Goal: Check status

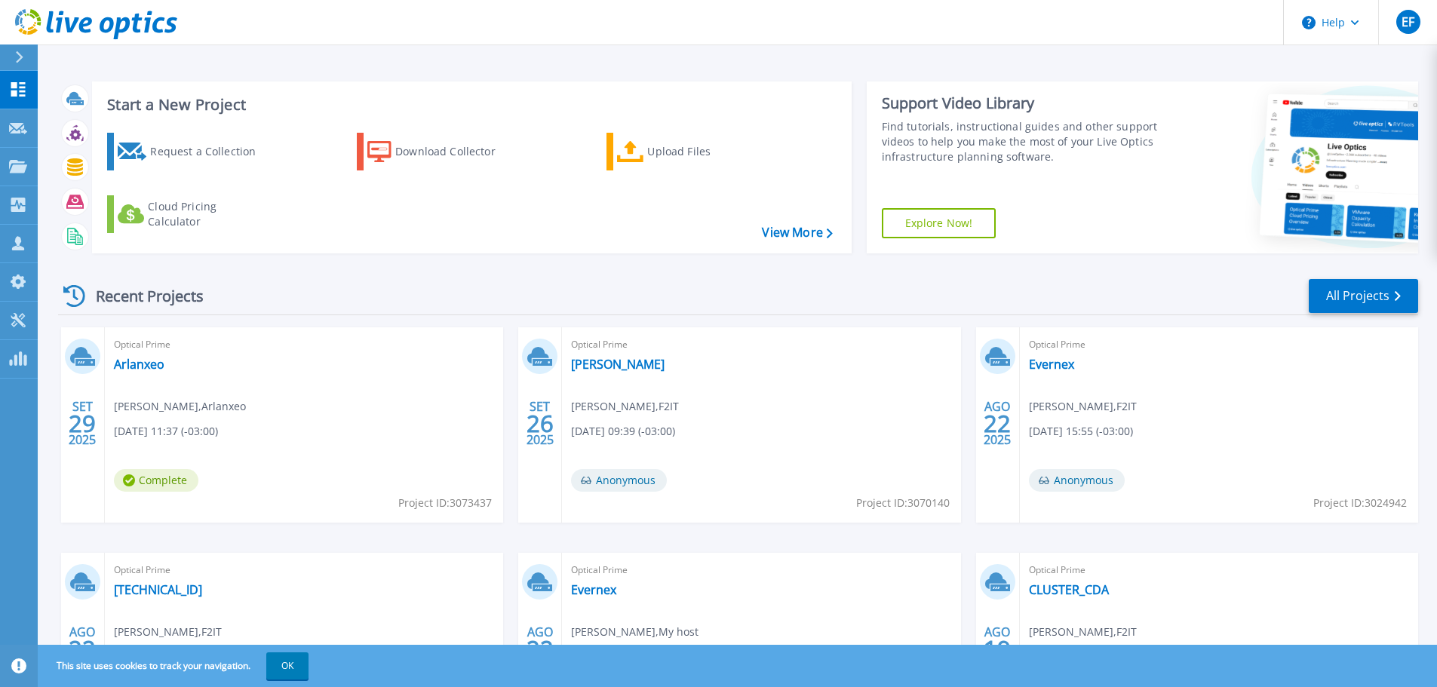
click at [292, 671] on button "OK" at bounding box center [287, 665] width 42 height 27
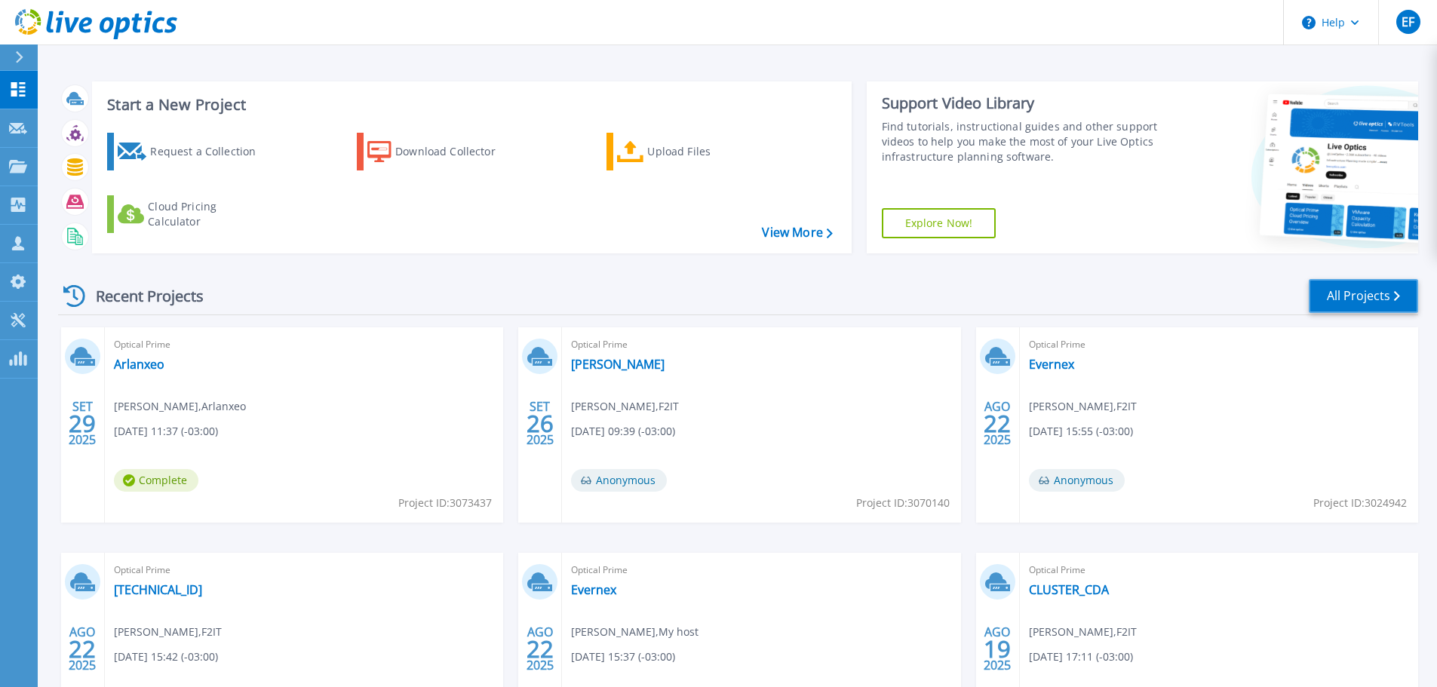
click at [1365, 303] on link "All Projects" at bounding box center [1363, 296] width 109 height 34
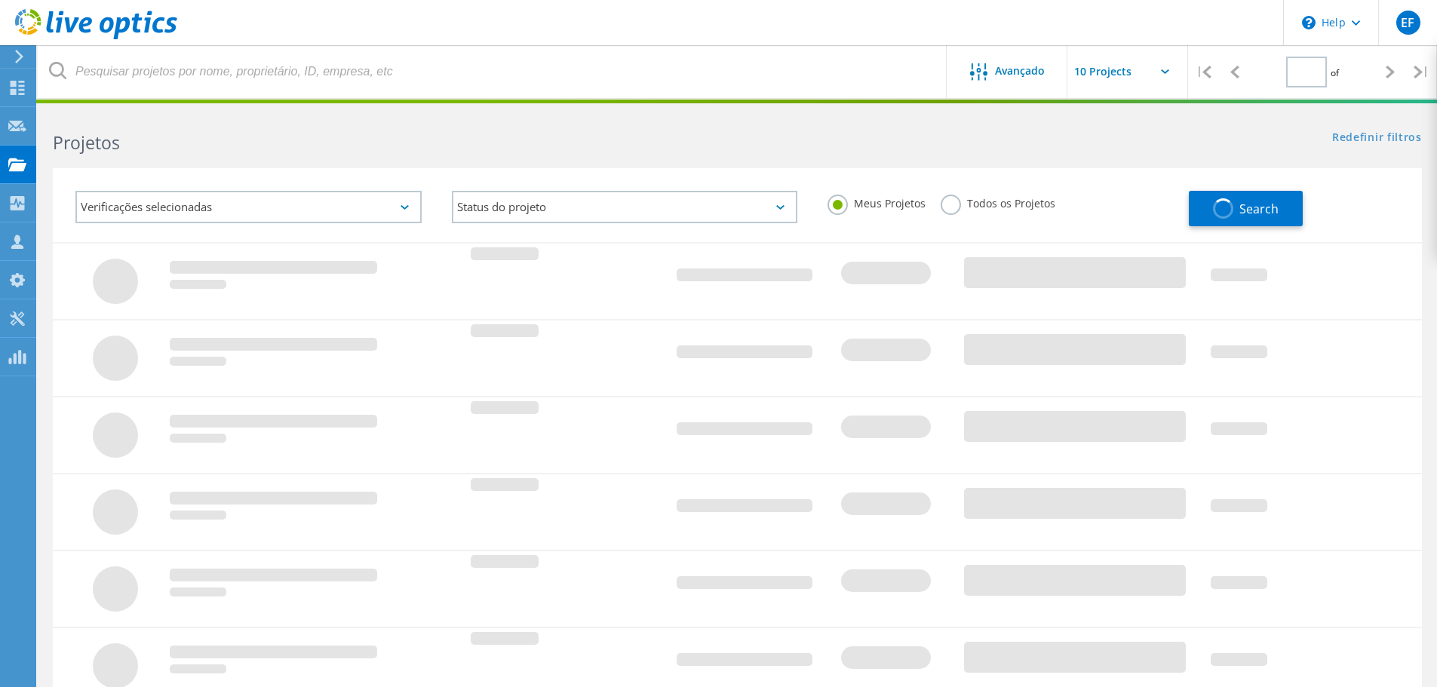
type input "1"
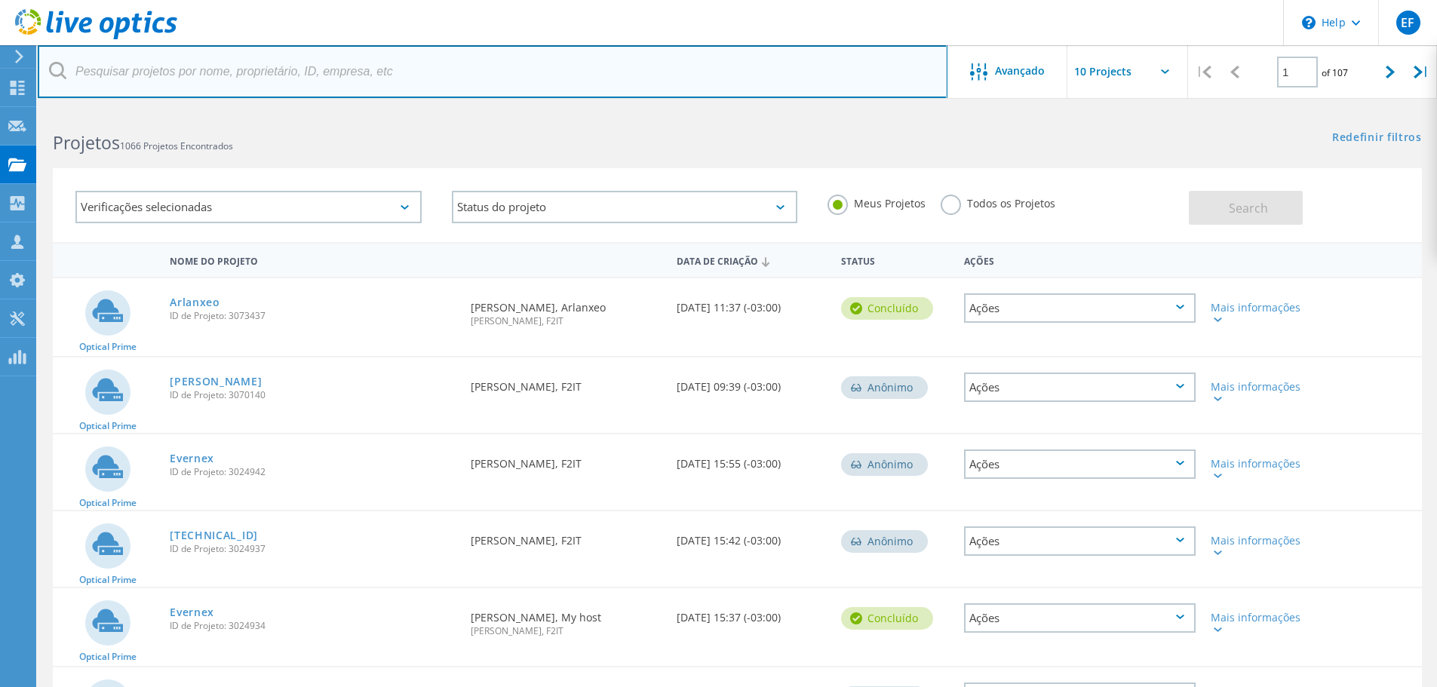
click at [193, 84] on input "text" at bounding box center [493, 71] width 910 height 53
type input "dante"
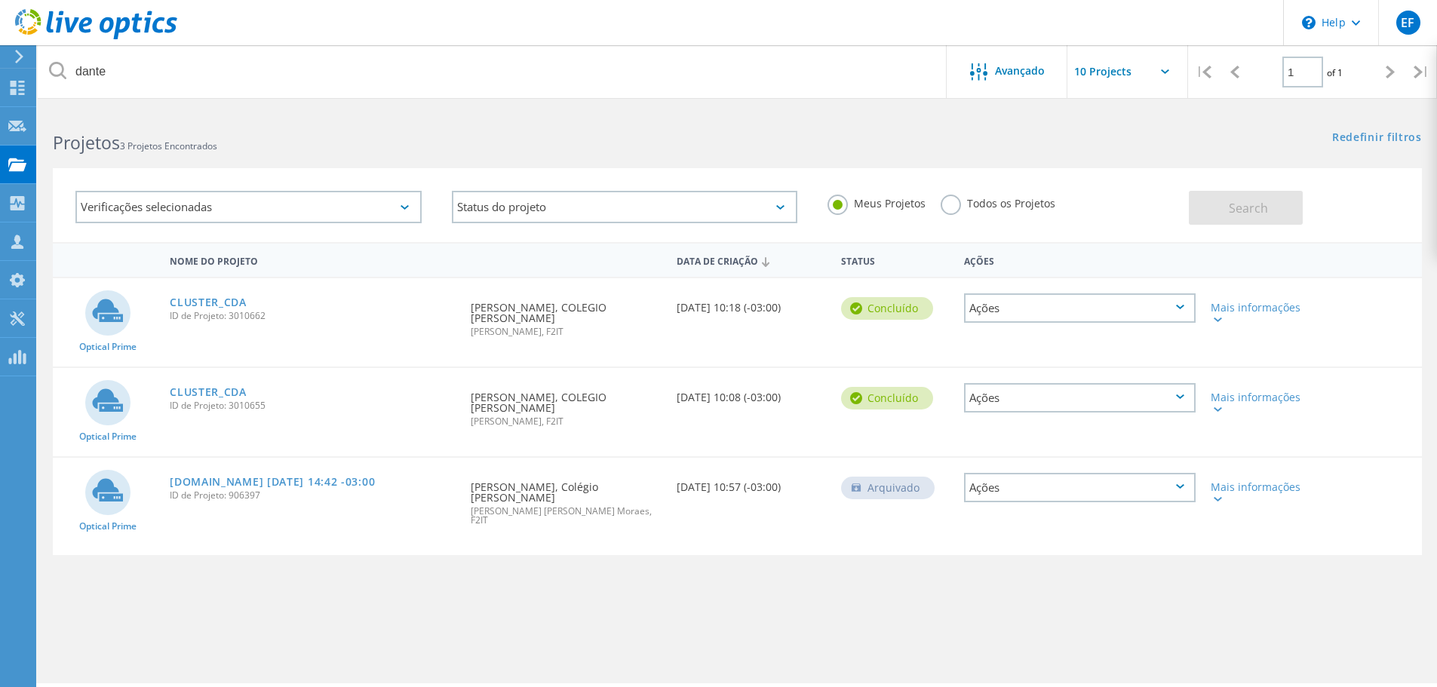
click at [228, 312] on span "ID de Projeto: 3010662" at bounding box center [313, 316] width 286 height 9
click at [239, 299] on link "CLUSTER_CDA" at bounding box center [208, 302] width 77 height 11
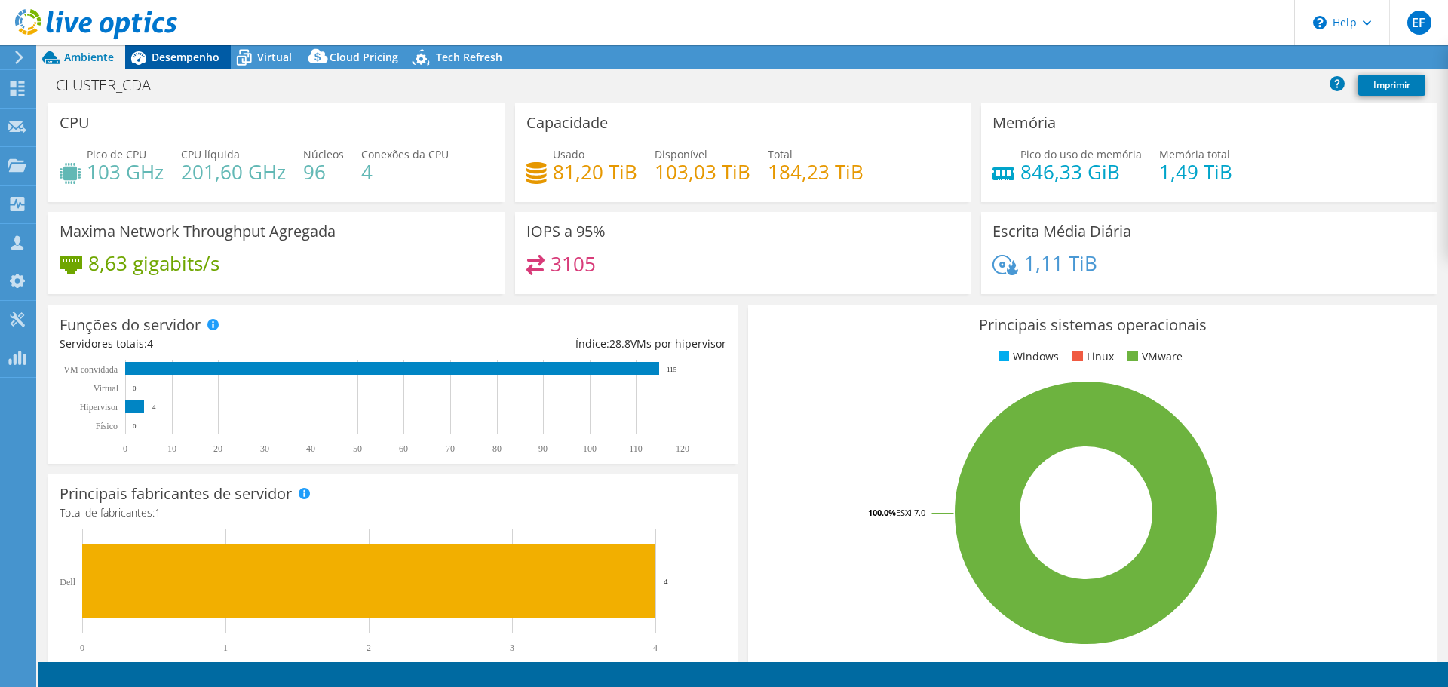
click at [212, 51] on span "Desempenho" at bounding box center [186, 57] width 68 height 14
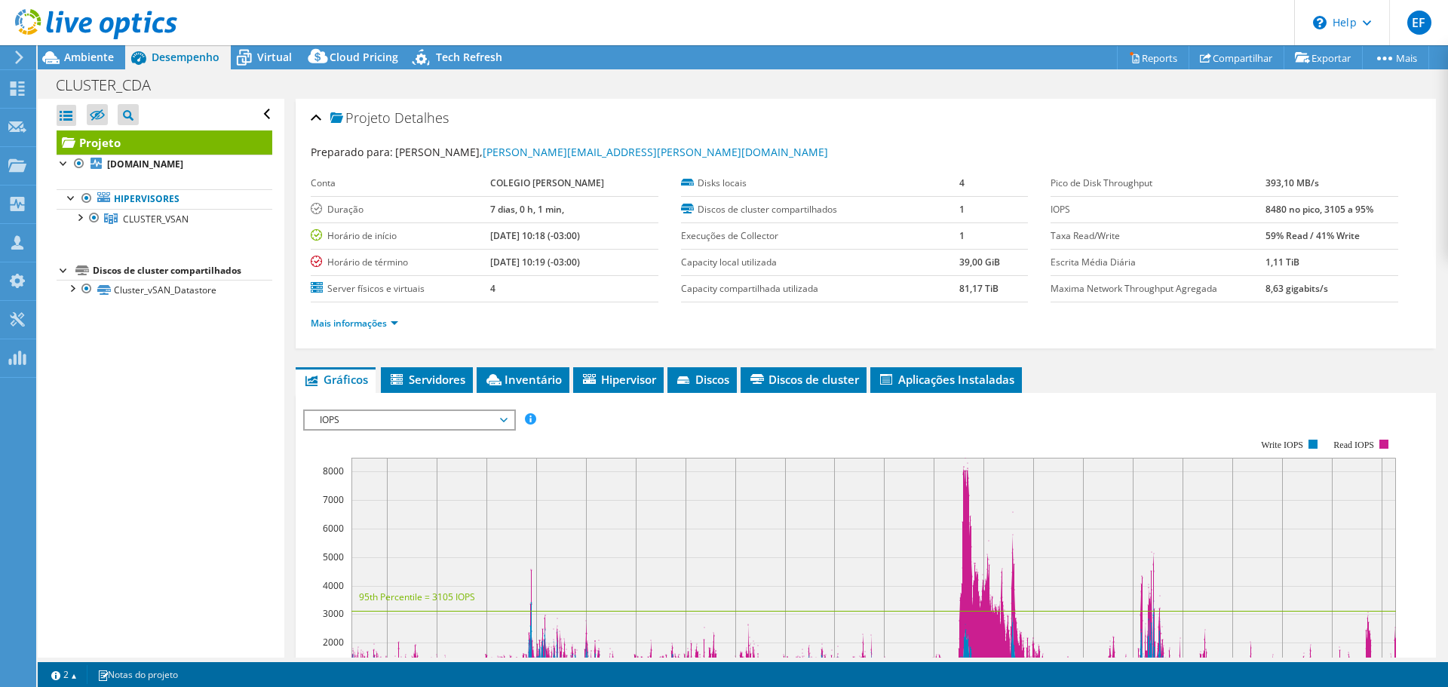
click at [523, 240] on b "[DATE] 10:18 (-03:00)" at bounding box center [535, 235] width 90 height 13
select select "USD"
click at [554, 373] on span "Inventário" at bounding box center [523, 379] width 78 height 15
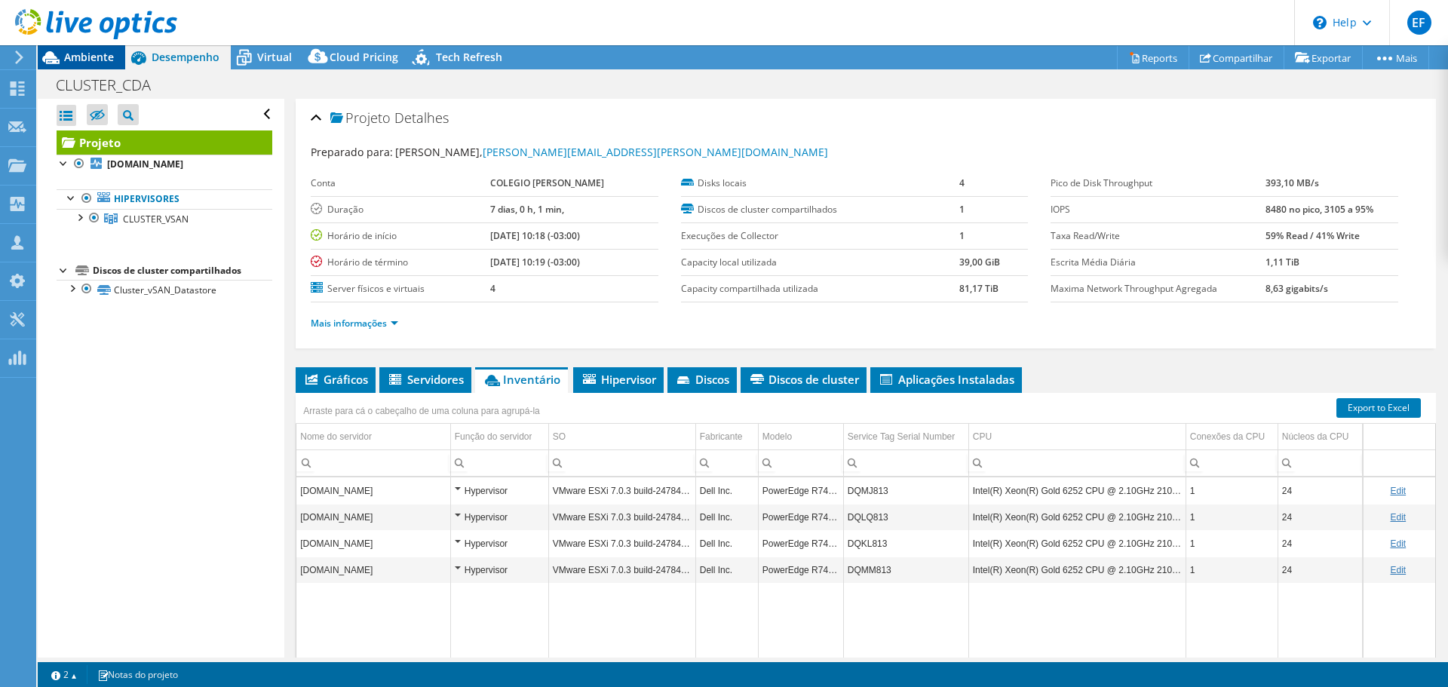
click at [78, 54] on span "Ambiente" at bounding box center [89, 57] width 50 height 14
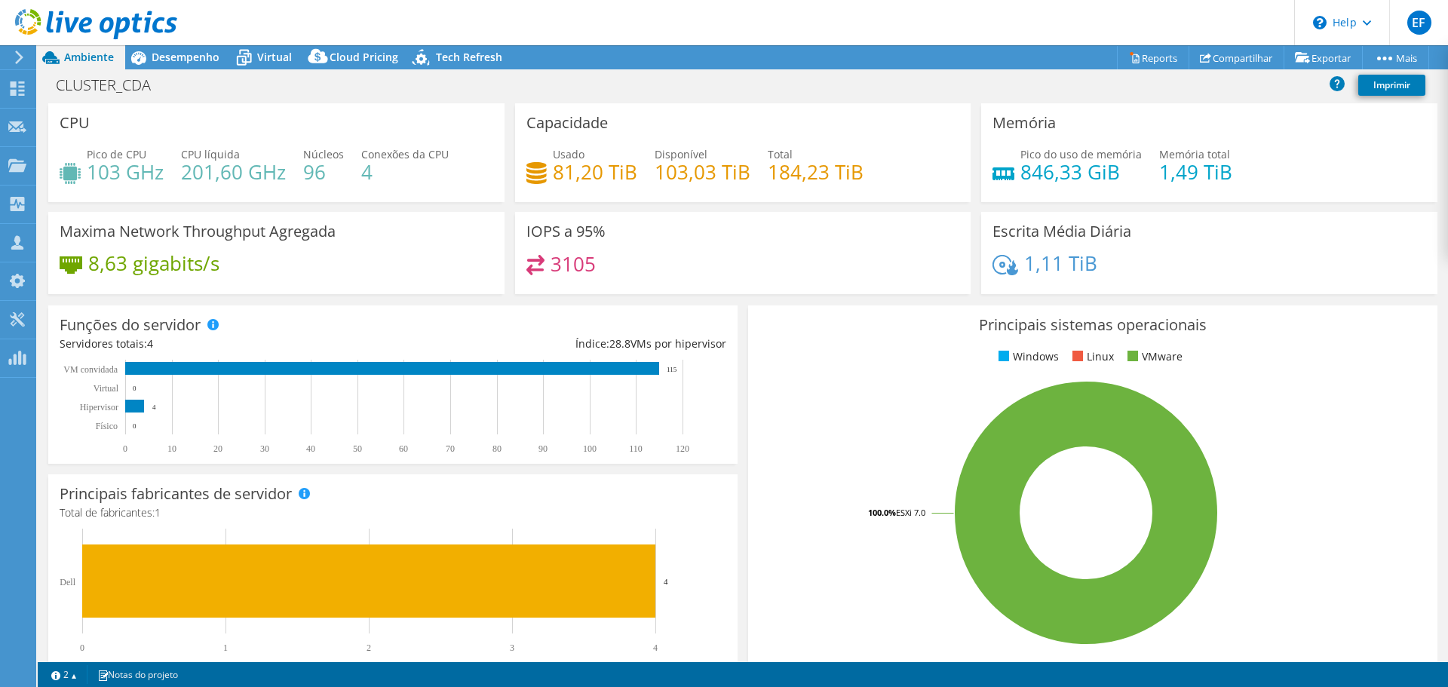
click at [188, 69] on div "CLUSTER_CDA Imprimir" at bounding box center [743, 86] width 1411 height 34
click at [177, 64] on div "Desempenho" at bounding box center [178, 57] width 106 height 24
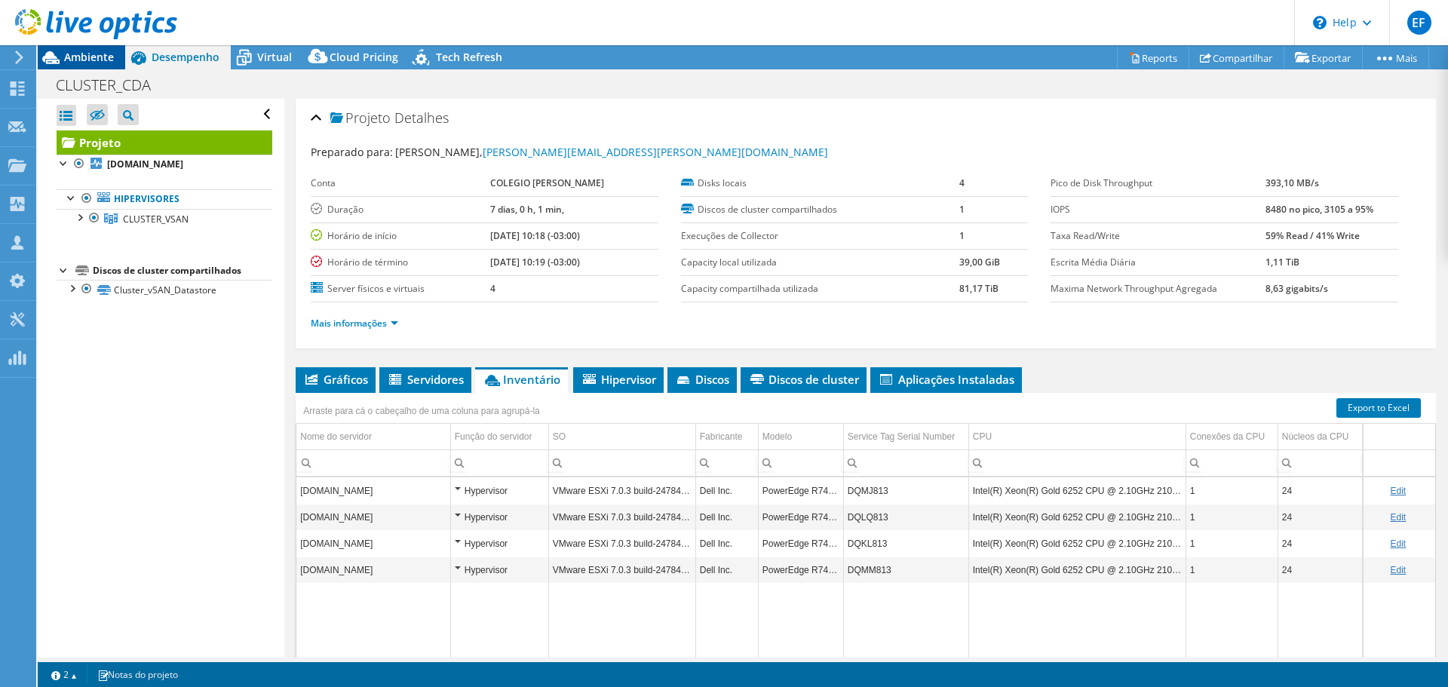
click at [79, 57] on span "Ambiente" at bounding box center [89, 57] width 50 height 14
